Goal: Task Accomplishment & Management: Use online tool/utility

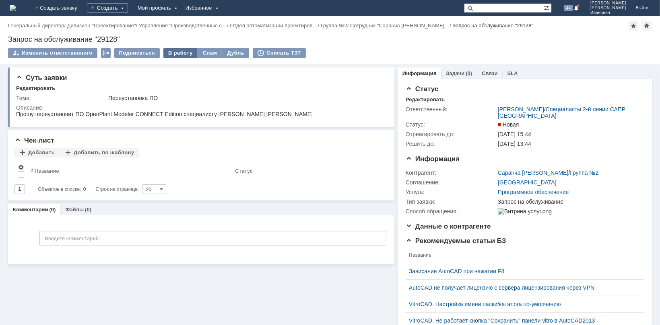
click at [183, 49] on div "В работу" at bounding box center [180, 53] width 34 height 10
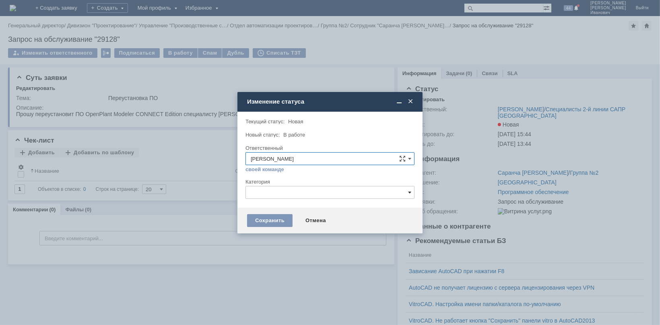
click at [409, 191] on span at bounding box center [409, 192] width 3 height 6
click at [272, 284] on span "Bentley" at bounding box center [330, 286] width 158 height 6
type input "Bentley"
click at [283, 218] on div "Сохранить" at bounding box center [269, 220] width 45 height 13
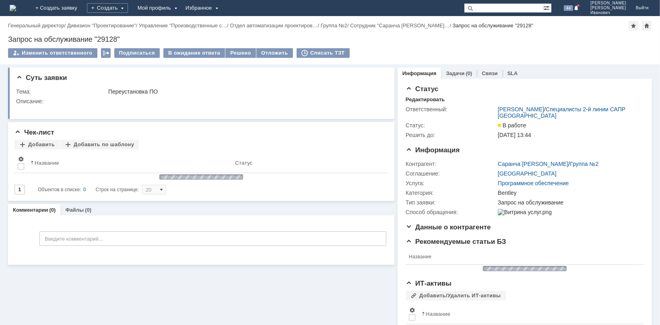
scroll to position [0, 0]
